Goal: Task Accomplishment & Management: Complete application form

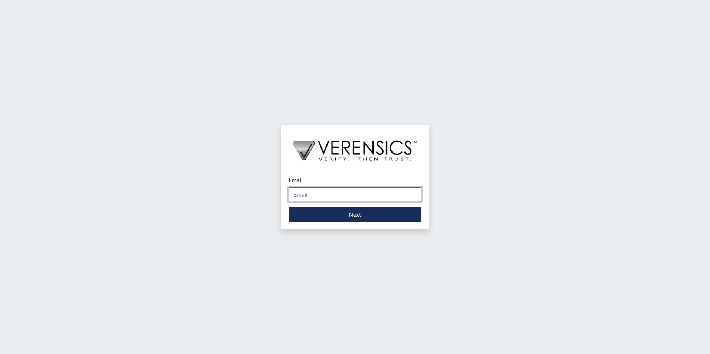
click at [339, 197] on input "Email" at bounding box center [354, 194] width 133 height 14
type input "[PERSON_NAME][EMAIL_ADDRESS][DOMAIN_NAME]"
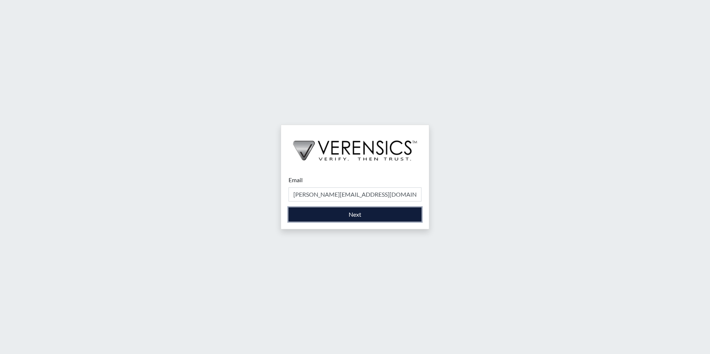
click at [335, 214] on button "Next" at bounding box center [354, 214] width 133 height 14
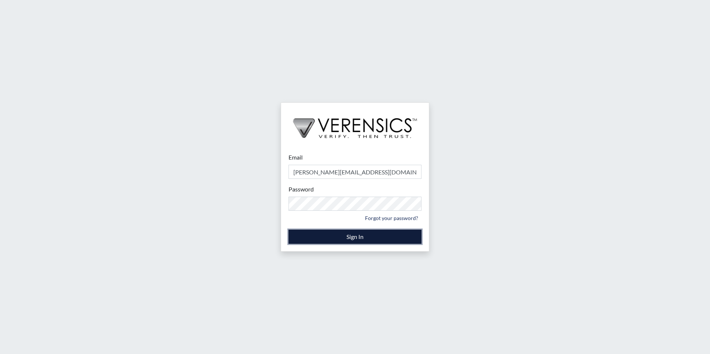
click at [334, 241] on button "Sign In" at bounding box center [354, 237] width 133 height 14
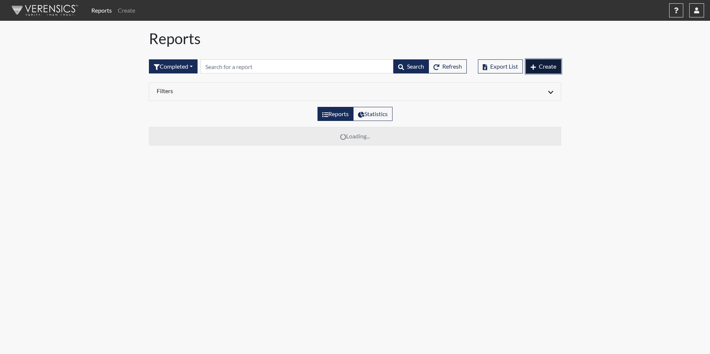
click at [547, 65] on span "Create" at bounding box center [547, 66] width 17 height 7
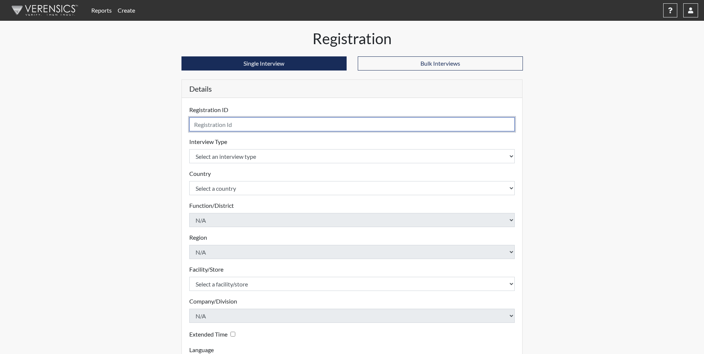
click at [225, 122] on input "text" at bounding box center [352, 124] width 326 height 14
type input "JMR1212"
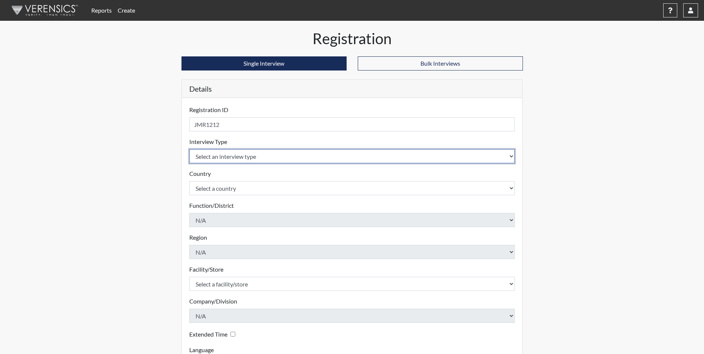
click at [239, 155] on select "Select an interview type Corrections Pre-Employment" at bounding box center [352, 156] width 326 height 14
select select "ff733e93-e1bf-11ea-9c9f-0eff0cf7eb8f"
click at [189, 149] on select "Select an interview type Corrections Pre-Employment" at bounding box center [352, 156] width 326 height 14
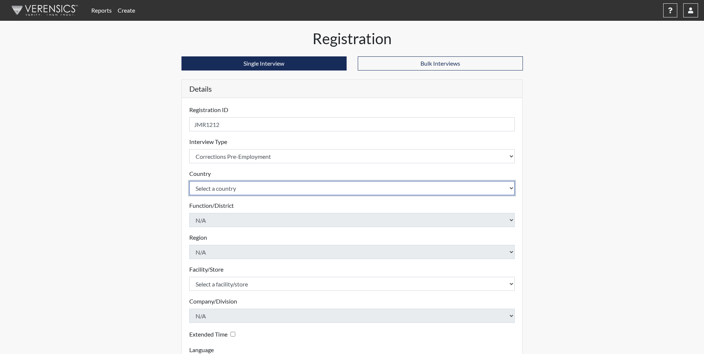
click at [241, 188] on select "Select a country [GEOGRAPHIC_DATA] [GEOGRAPHIC_DATA]" at bounding box center [352, 188] width 326 height 14
select select "united-states-of-[GEOGRAPHIC_DATA]"
click at [189, 181] on select "Select a country [GEOGRAPHIC_DATA] [GEOGRAPHIC_DATA]" at bounding box center [352, 188] width 326 height 14
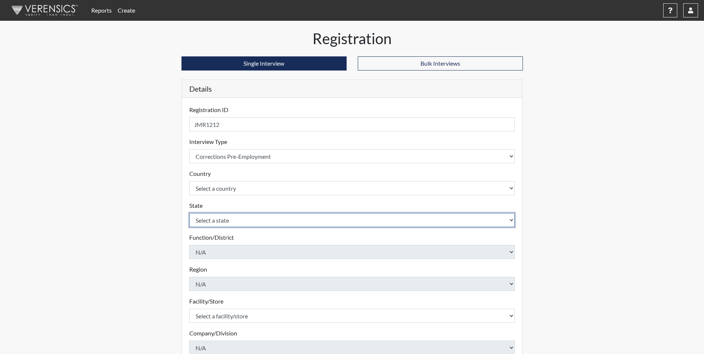
click at [252, 223] on select "Select a state [US_STATE] [US_STATE] [US_STATE] [US_STATE] [US_STATE] [US_STATE…" at bounding box center [352, 220] width 326 height 14
select select "GA"
click at [189, 213] on select "Select a state [US_STATE] [US_STATE] [US_STATE] [US_STATE] [US_STATE] [US_STATE…" at bounding box center [352, 220] width 326 height 14
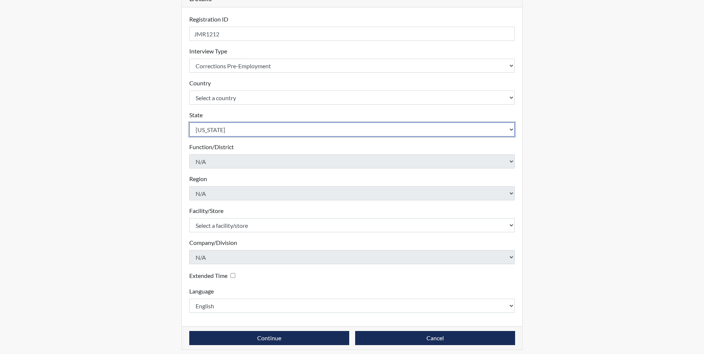
scroll to position [95, 0]
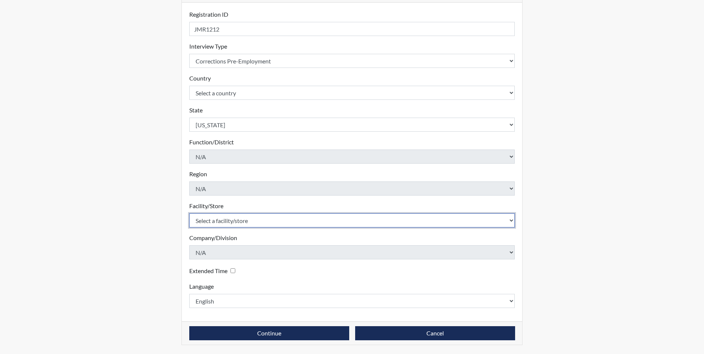
click at [266, 224] on select "Select a facility/store Valdosta SP" at bounding box center [352, 220] width 326 height 14
select select "96ac6cf4-fbd2-4878-b4f5-77d924e0624a"
click at [189, 213] on select "Select a facility/store Valdosta SP" at bounding box center [352, 220] width 326 height 14
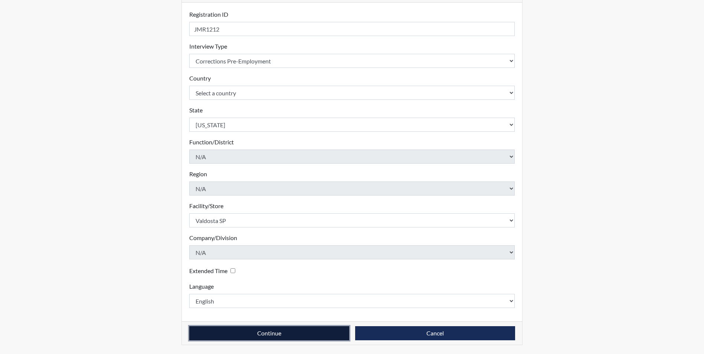
click at [295, 338] on button "Continue" at bounding box center [269, 333] width 160 height 14
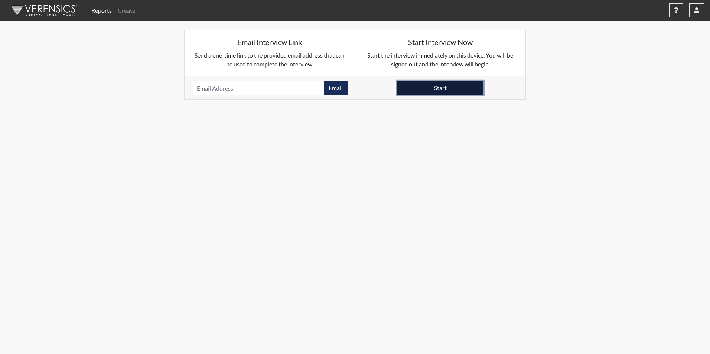
click at [439, 87] on button "Start" at bounding box center [440, 88] width 86 height 14
